Goal: Task Accomplishment & Management: Manage account settings

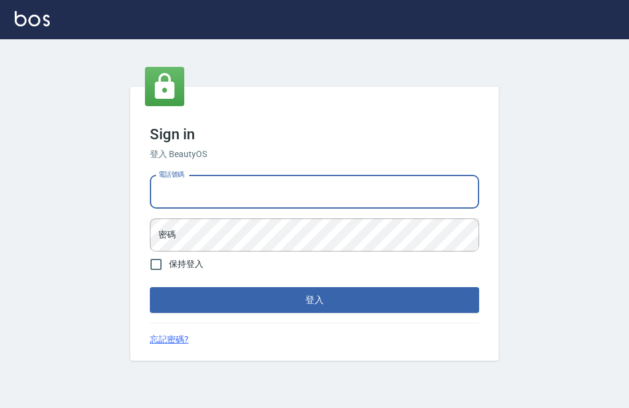
type input "0962056344"
click at [314, 313] on button "登入" at bounding box center [314, 300] width 329 height 26
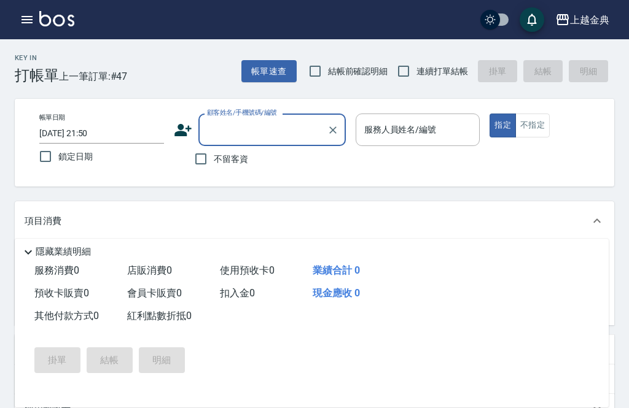
click at [26, 25] on icon "button" at bounding box center [27, 19] width 15 height 15
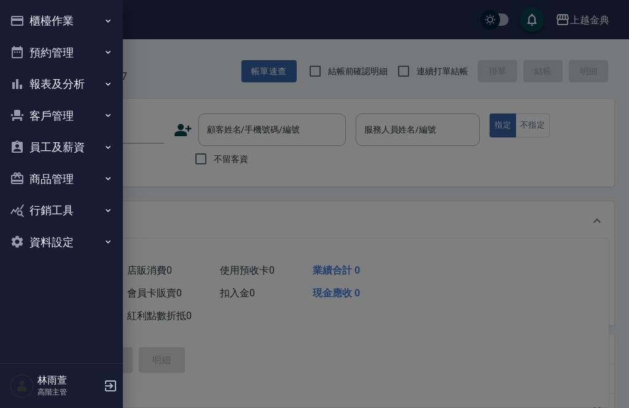
click at [92, 19] on button "櫃檯作業" at bounding box center [61, 21] width 113 height 32
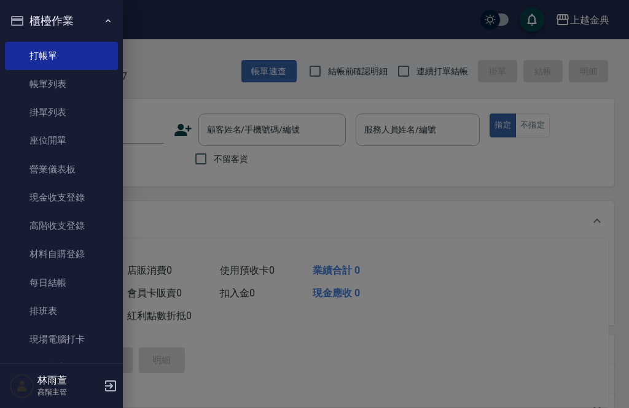
click at [76, 230] on link "高階收支登錄" at bounding box center [61, 226] width 113 height 28
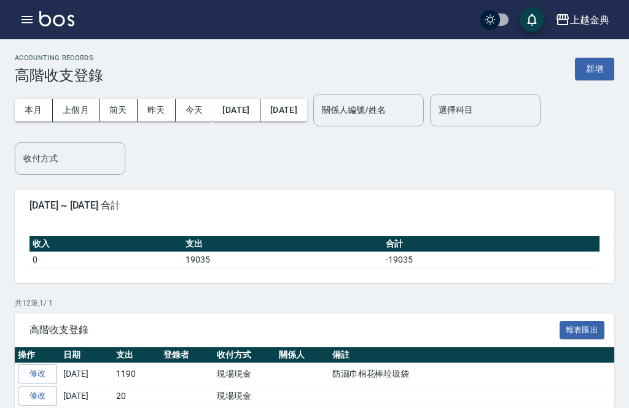
click at [80, 108] on button "上個月" at bounding box center [76, 110] width 47 height 23
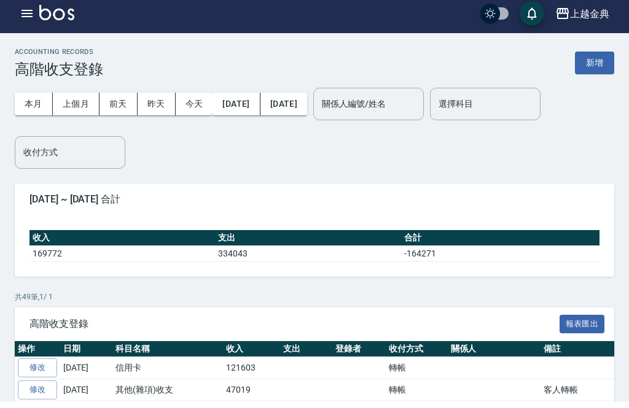
scroll to position [23, 0]
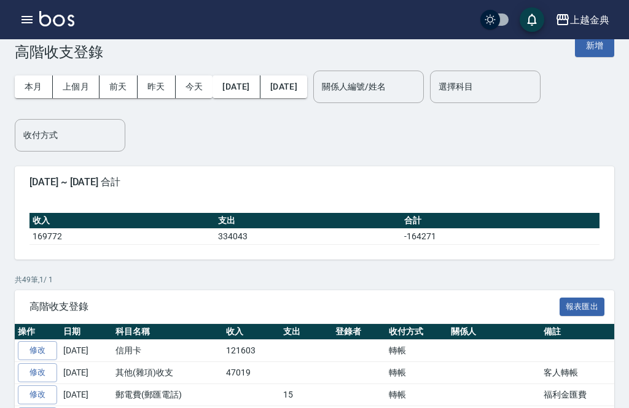
click at [33, 349] on link "修改" at bounding box center [37, 350] width 39 height 19
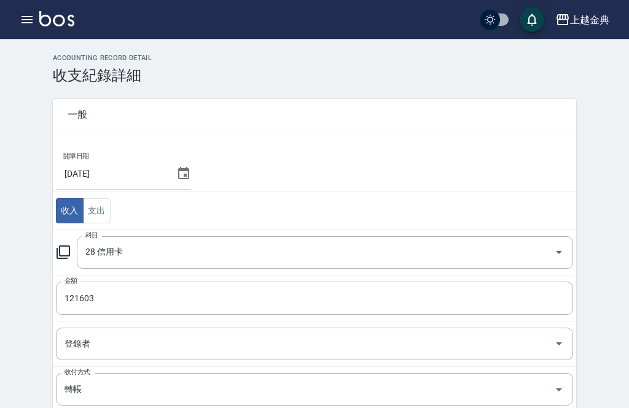
click at [103, 297] on input "121603" at bounding box center [314, 298] width 517 height 33
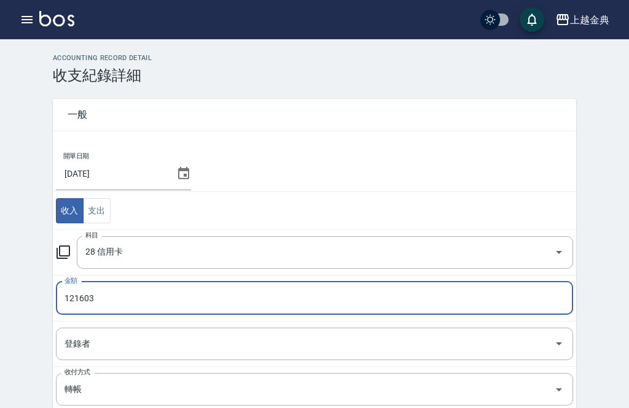
scroll to position [23, 0]
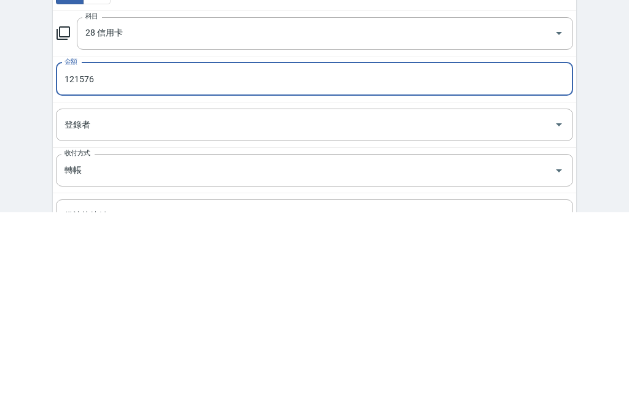
type input "121576"
click at [28, 127] on div "ACCOUNTING RECORD DETAIL 收支紀錄詳細 一般 開單日期 [DATE] 收入 支出 科目 28 信用卡 科目 金額 121576 金額 …" at bounding box center [314, 303] width 629 height 544
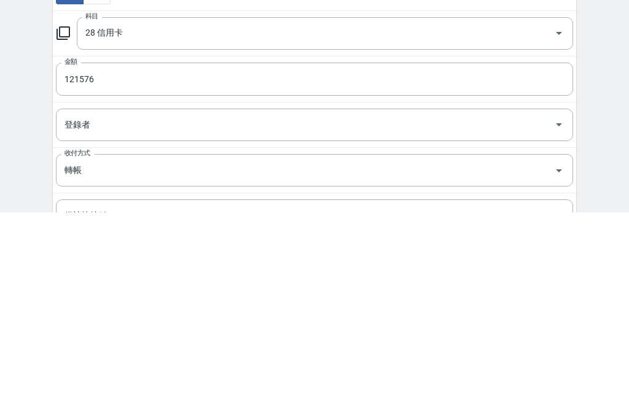
scroll to position [189, 0]
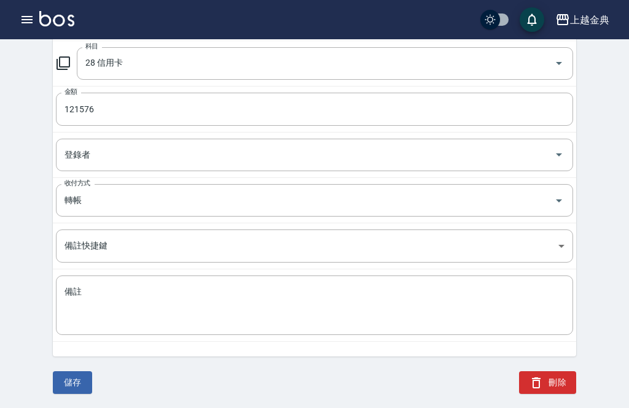
click at [72, 382] on button "儲存" at bounding box center [72, 383] width 39 height 23
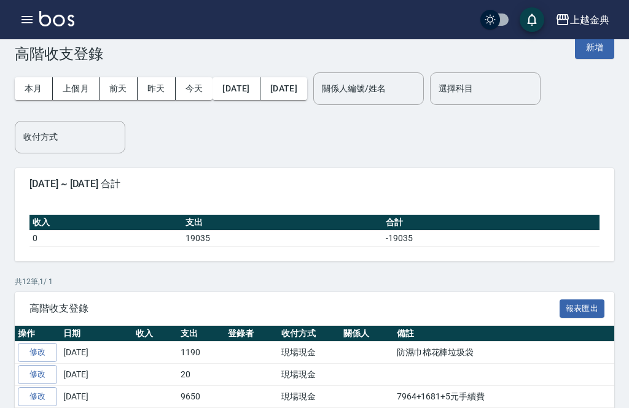
scroll to position [18, 0]
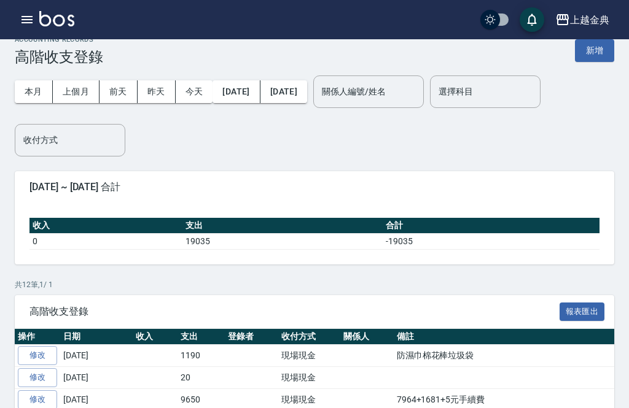
click at [65, 93] on button "上個月" at bounding box center [76, 91] width 47 height 23
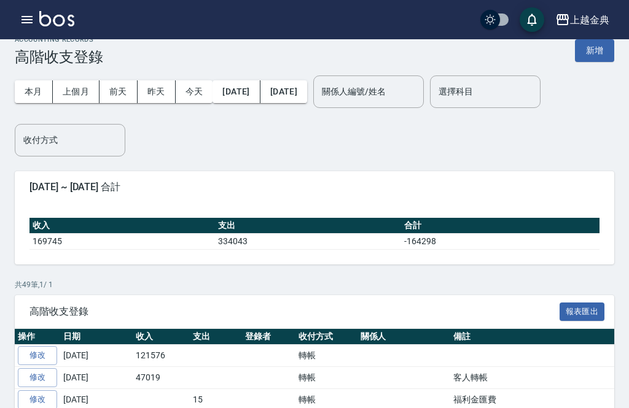
click at [76, 93] on button "上個月" at bounding box center [76, 91] width 47 height 23
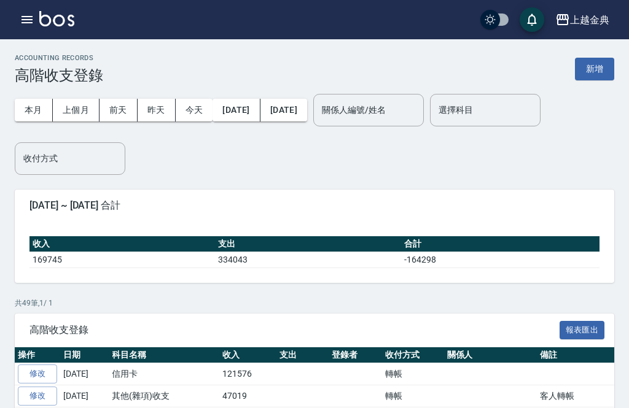
click at [591, 68] on button "新增" at bounding box center [594, 69] width 39 height 23
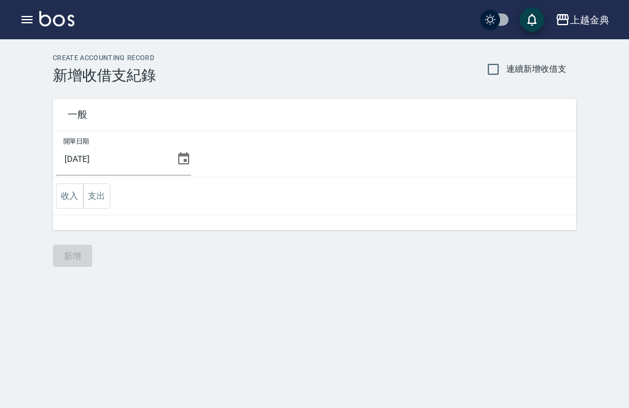
click at [177, 165] on icon at bounding box center [183, 159] width 15 height 15
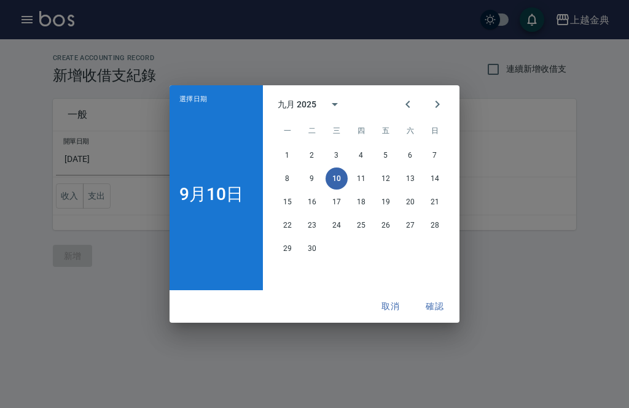
click at [410, 101] on icon "Previous month" at bounding box center [407, 104] width 15 height 15
click at [335, 229] on button "20" at bounding box center [337, 225] width 22 height 22
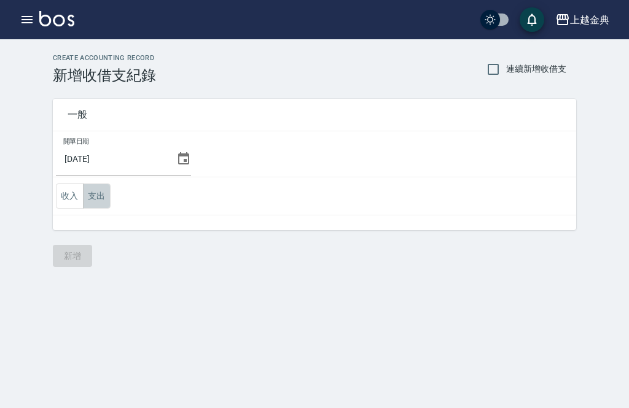
click at [99, 195] on button "支出" at bounding box center [97, 196] width 28 height 25
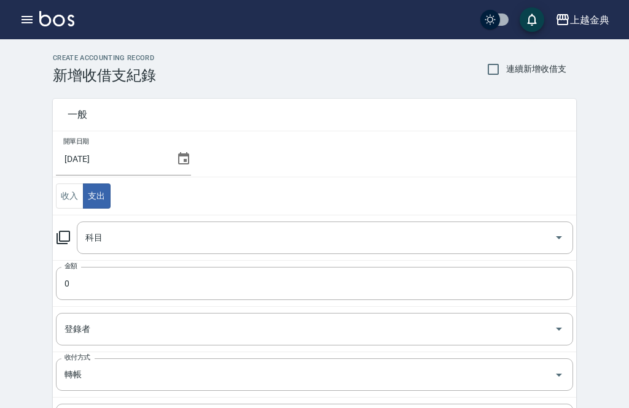
click at [141, 243] on input "科目" at bounding box center [315, 237] width 467 height 21
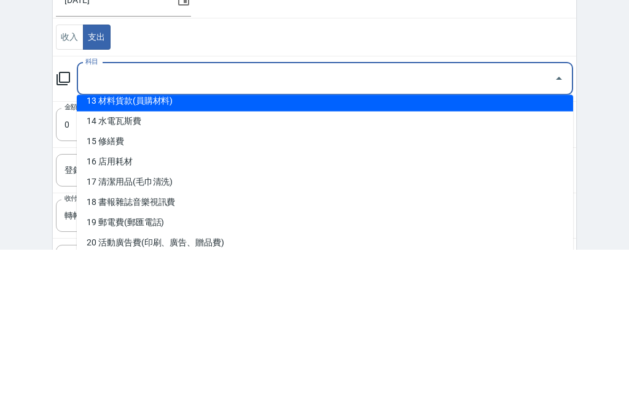
click at [101, 251] on li "13 材料貨款(員購材料)" at bounding box center [325, 261] width 496 height 20
type input "13 材料貨款(員購材料)"
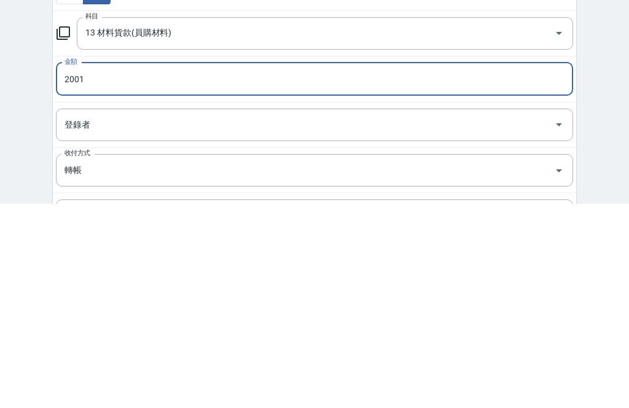
type input "2001"
click at [26, 115] on div "CREATE ACCOUNTING RECORD 新增收借支紀錄 連續新增收借支 一般 開單日期 [DATE] 收入 支出 科目 13 材料貨款(員購材料) …" at bounding box center [314, 311] width 629 height 544
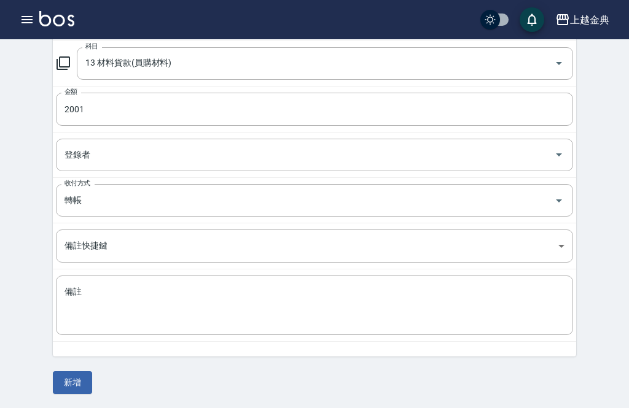
click at [104, 311] on textarea "備註" at bounding box center [314, 305] width 500 height 39
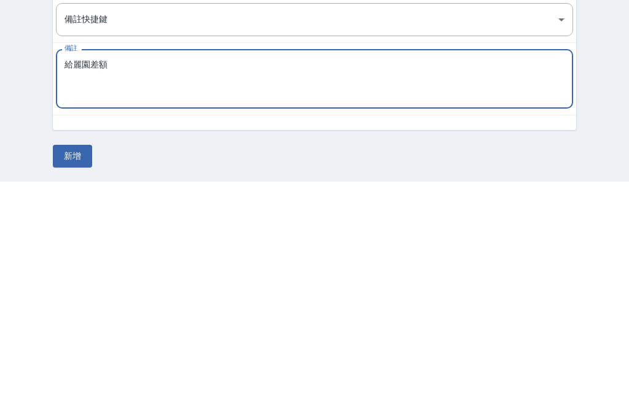
type textarea "給麗園差額"
click at [26, 103] on div "CREATE ACCOUNTING RECORD 新增收借支紀錄 連續新增收借支 一般 開單日期 [DATE] 收入 支出 科目 13 材料貨款(員購材料) …" at bounding box center [314, 137] width 629 height 544
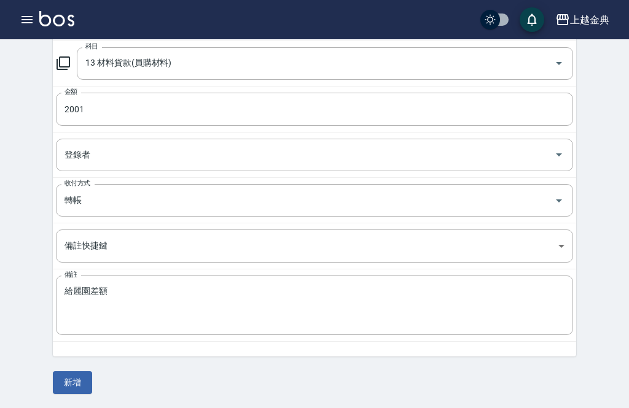
click at [69, 386] on button "新增" at bounding box center [72, 383] width 39 height 23
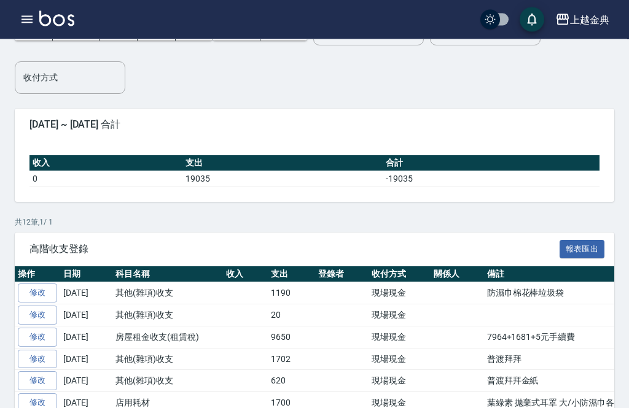
scroll to position [4, 0]
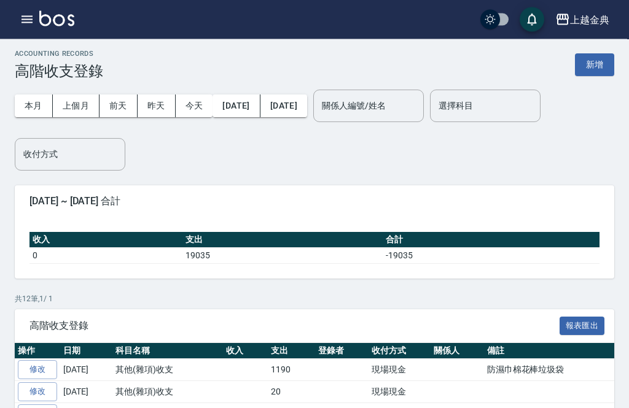
click at [73, 105] on button "上個月" at bounding box center [76, 106] width 47 height 23
